Goal: Transaction & Acquisition: Book appointment/travel/reservation

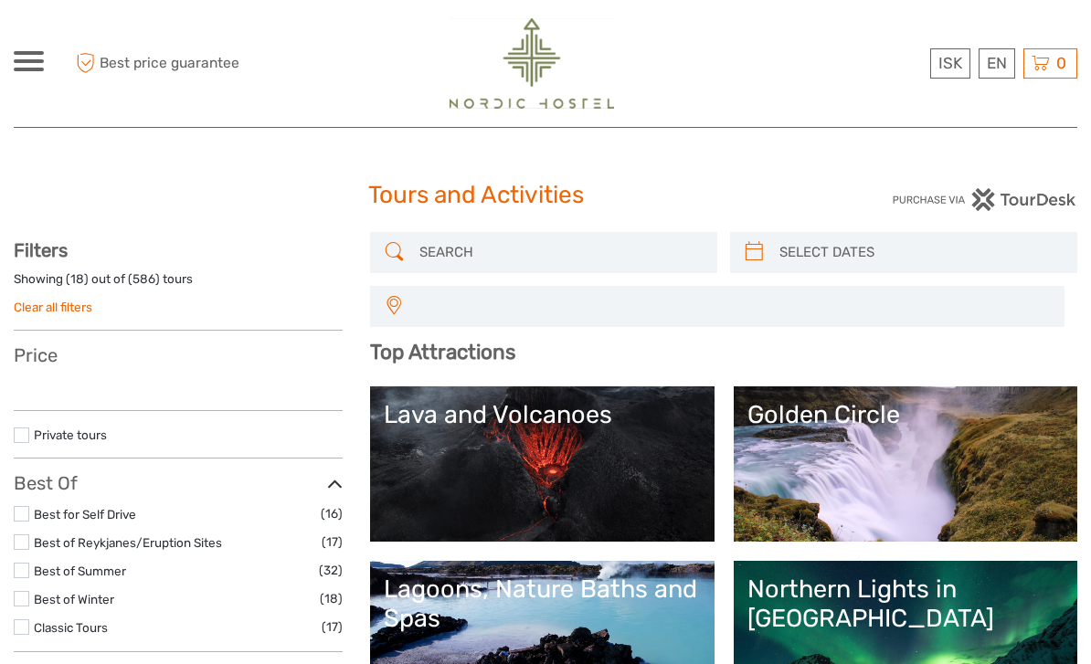
select select
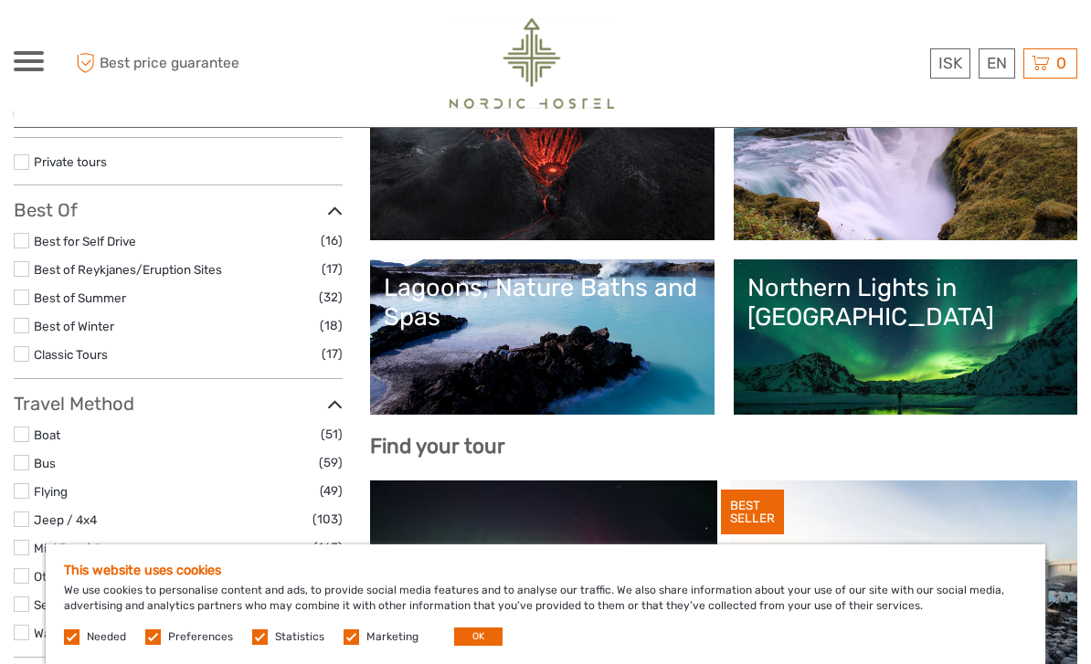
click at [608, 194] on link "Lava and Volcanoes" at bounding box center [542, 163] width 316 height 128
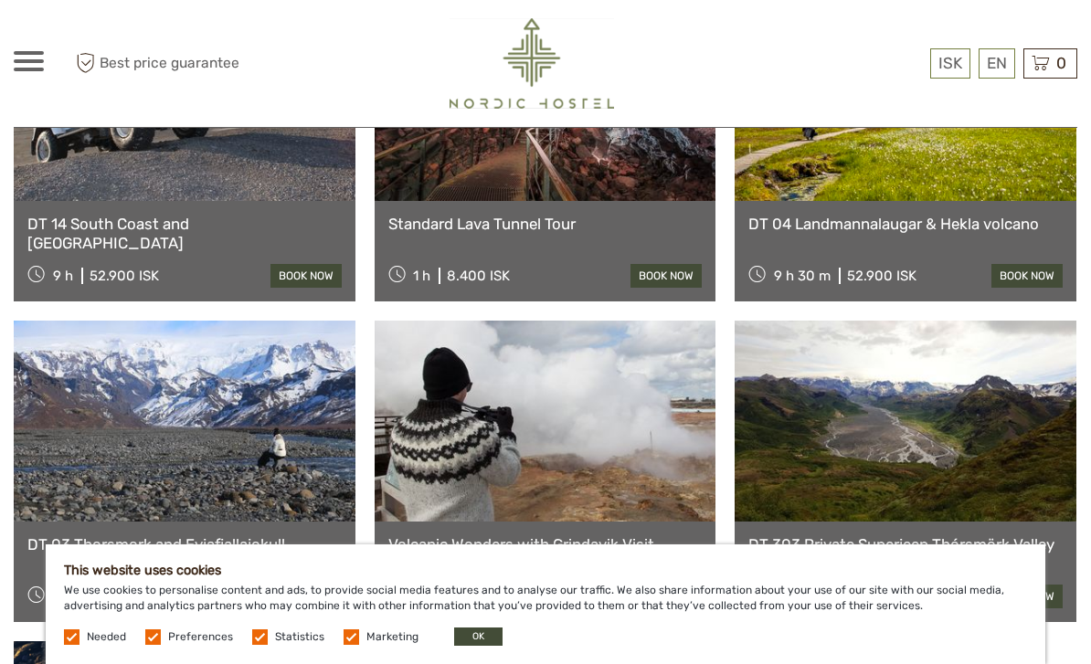
scroll to position [1218, 0]
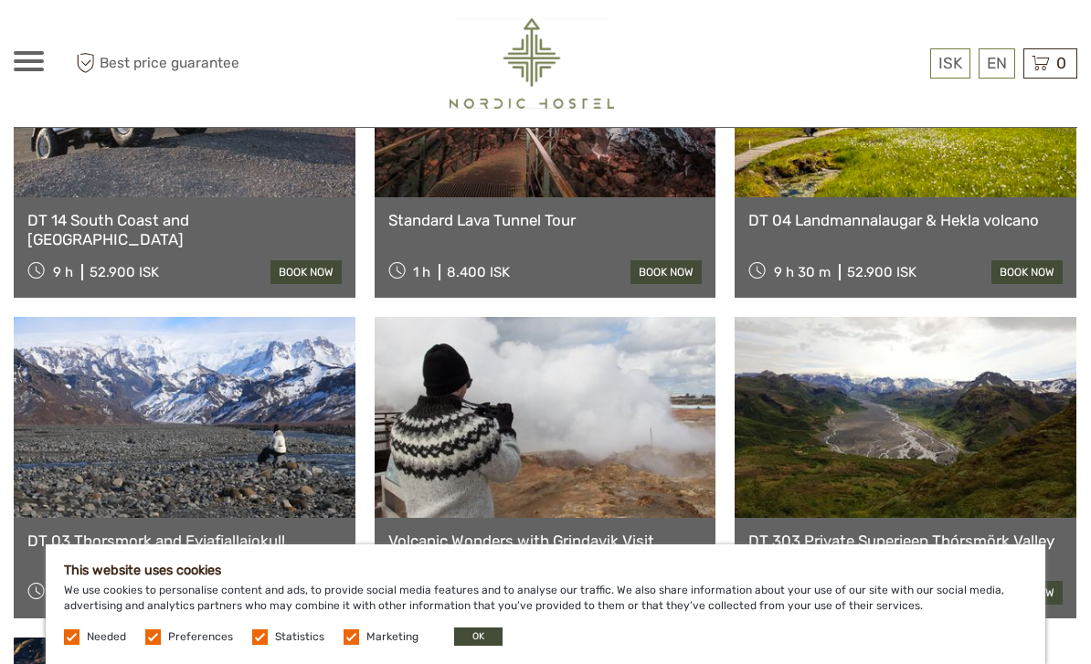
click at [259, 408] on link at bounding box center [185, 417] width 342 height 201
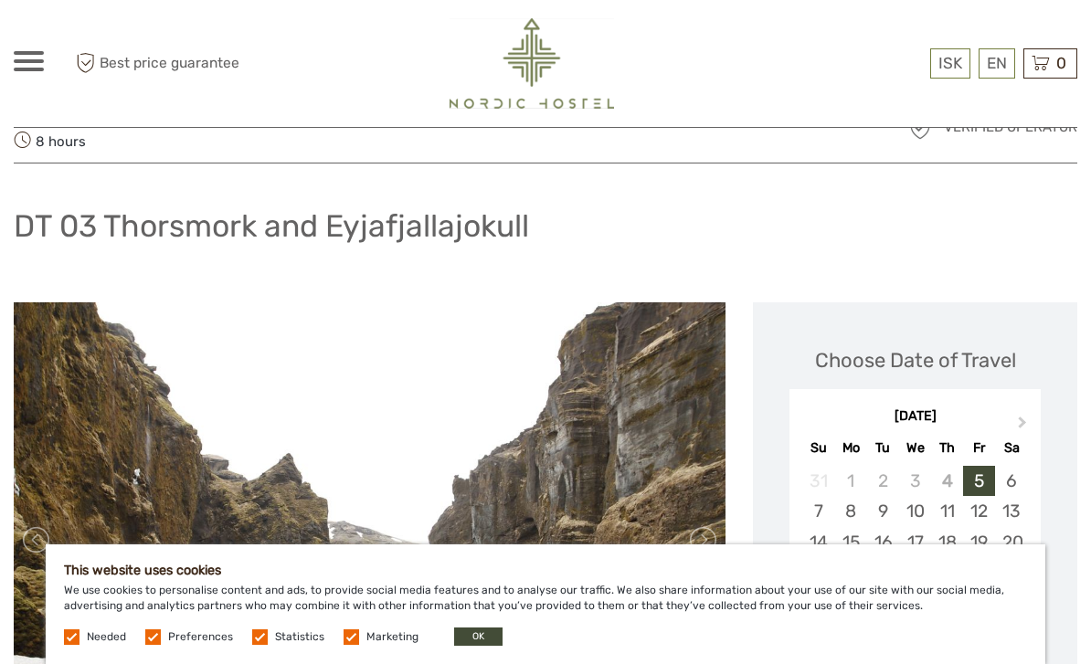
scroll to position [19, 0]
